Goal: Task Accomplishment & Management: Manage account settings

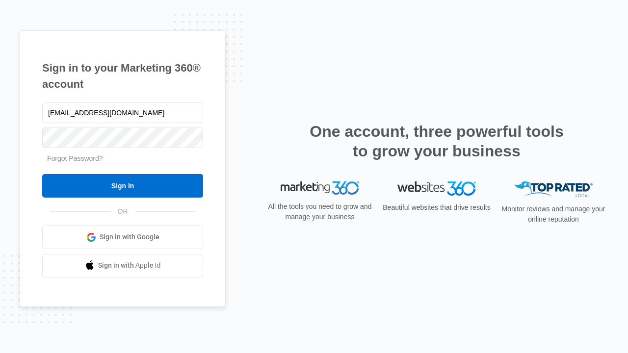
type input "[EMAIL_ADDRESS][DOMAIN_NAME]"
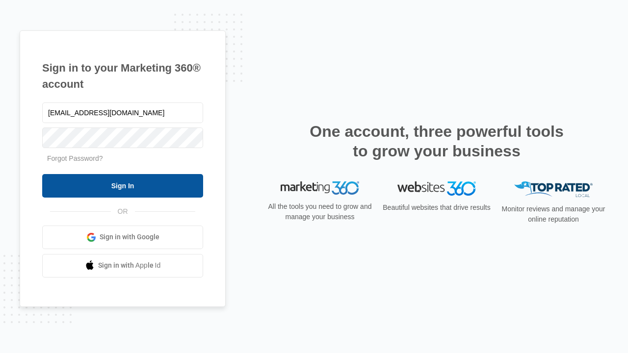
click at [123, 186] on input "Sign In" at bounding box center [122, 186] width 161 height 24
